Goal: Navigation & Orientation: Understand site structure

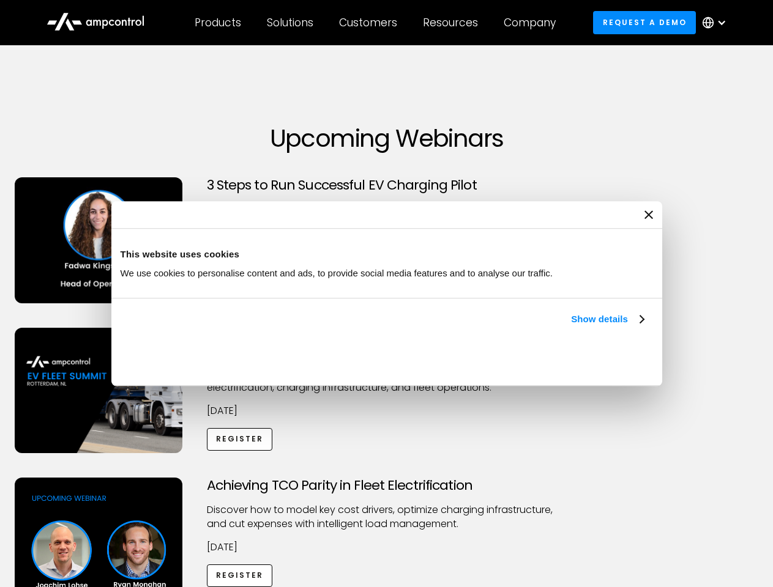
click at [571, 327] on link "Show details" at bounding box center [607, 319] width 72 height 15
click at [0, 0] on div "Necessary cookies help make a website usable by enabling basic functions like p…" at bounding box center [0, 0] width 0 height 0
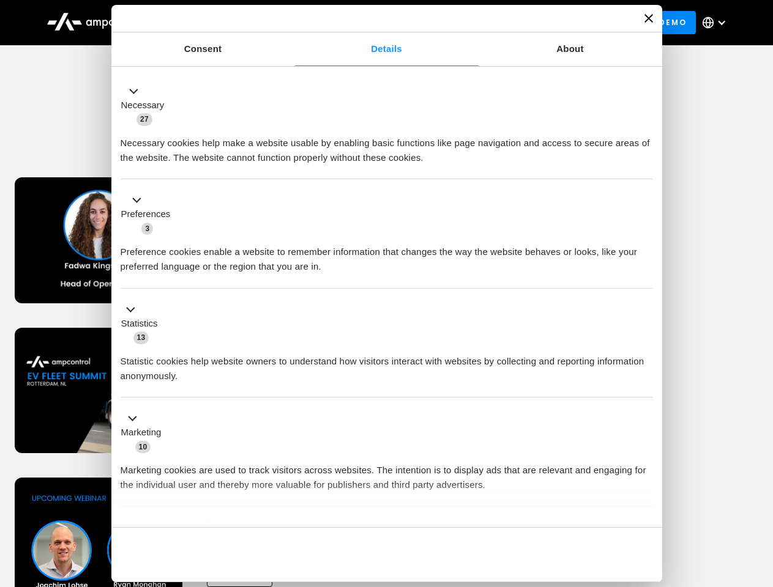
click at [376, 23] on div "Customers" at bounding box center [368, 22] width 58 height 13
click at [217, 23] on div "Products" at bounding box center [218, 22] width 46 height 13
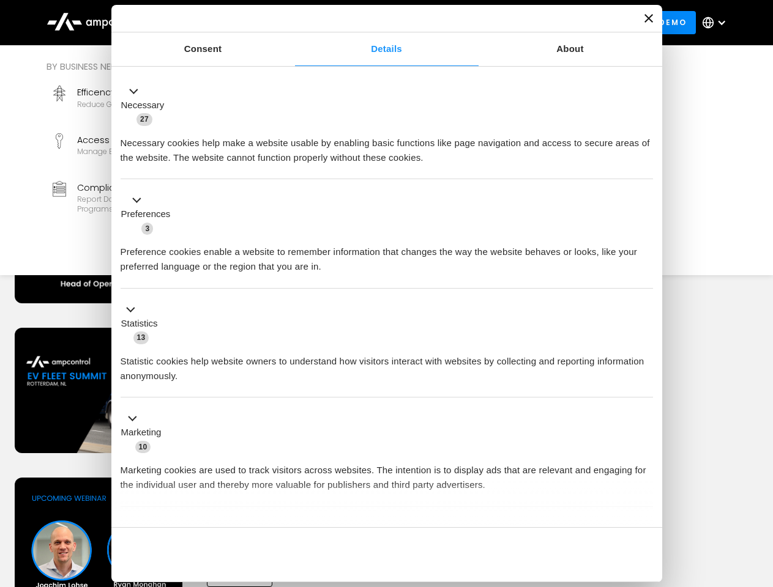
click at [291, 23] on div "Solutions" at bounding box center [290, 22] width 46 height 13
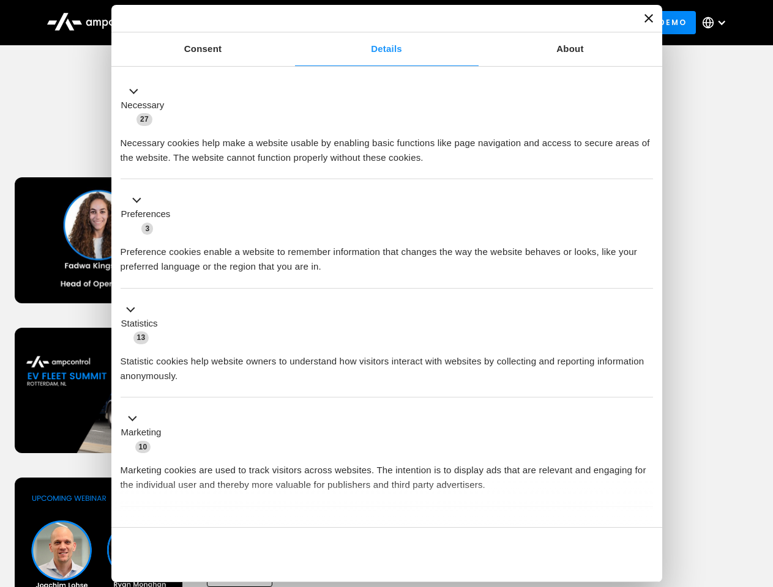
click at [370, 23] on div "Customers" at bounding box center [368, 22] width 58 height 13
click at [453, 23] on div "Resources" at bounding box center [450, 22] width 55 height 13
click at [534, 23] on div "Company" at bounding box center [530, 22] width 52 height 13
click at [717, 23] on div at bounding box center [721, 23] width 10 height 10
